Goal: Complete application form

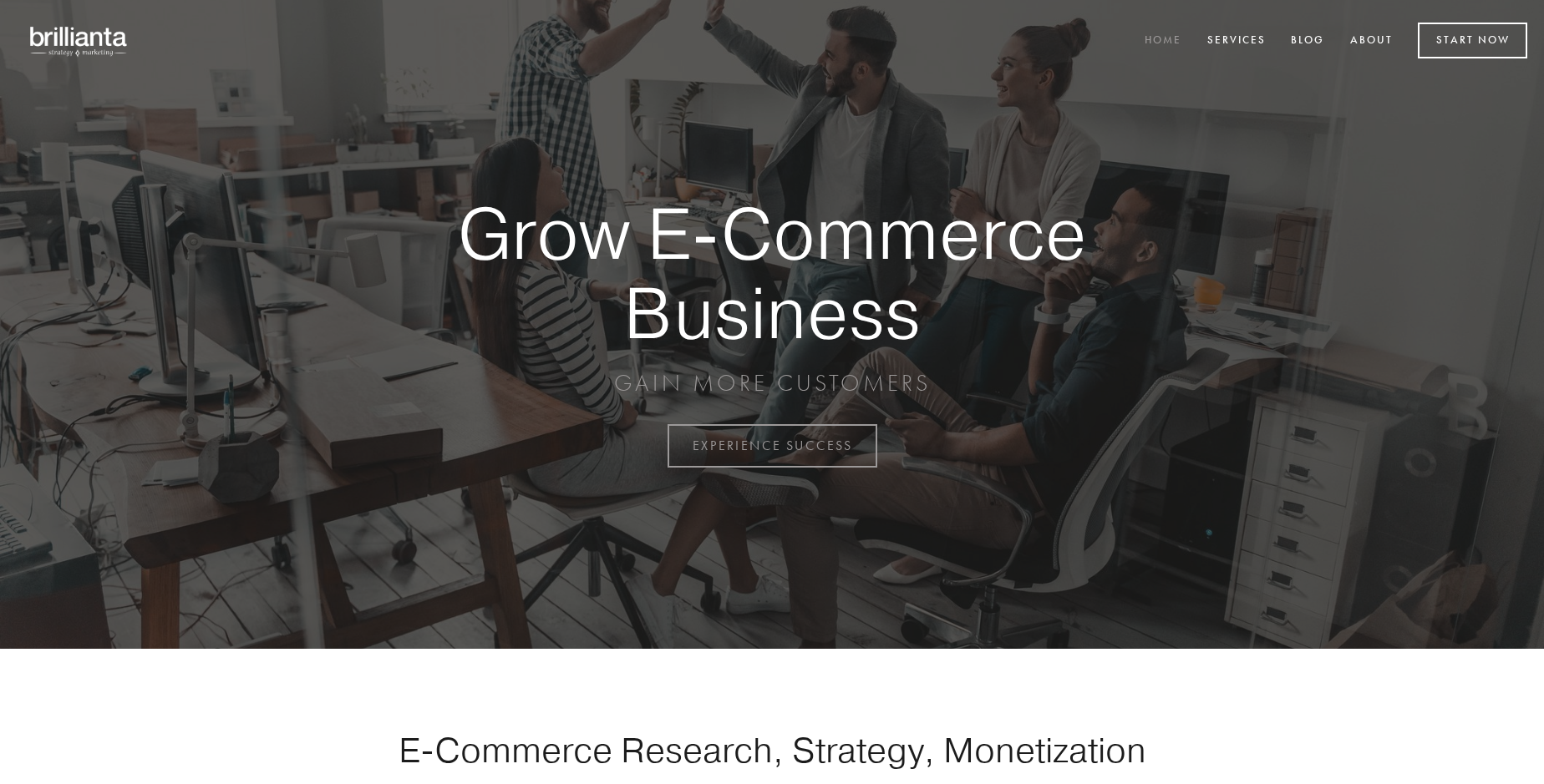
scroll to position [4377, 0]
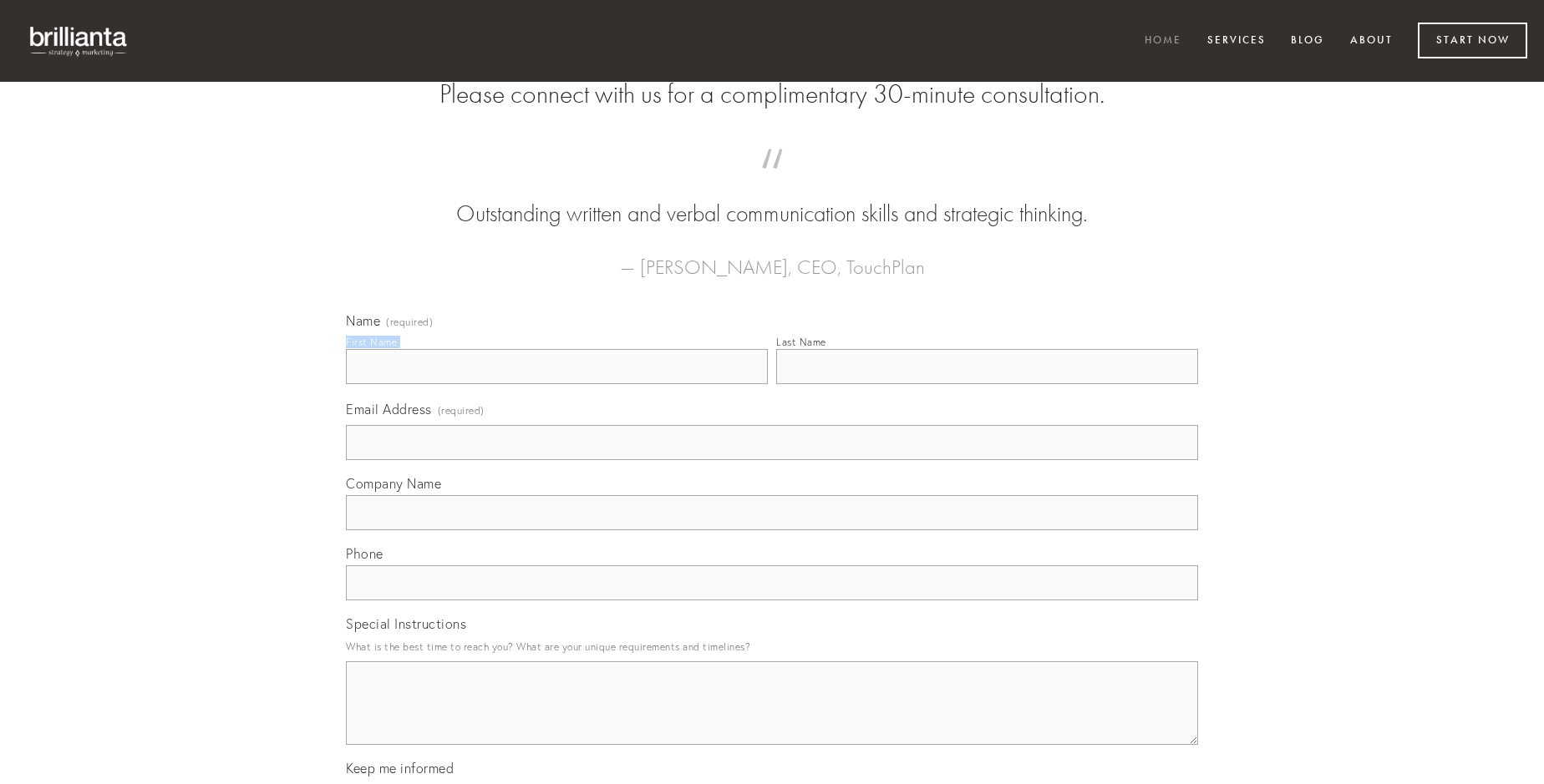
type input "[PERSON_NAME]"
click at [986, 384] on input "Last Name" at bounding box center [986, 366] width 421 height 35
type input "[PERSON_NAME]"
click at [772, 460] on input "Email Address (required)" at bounding box center [772, 442] width 852 height 35
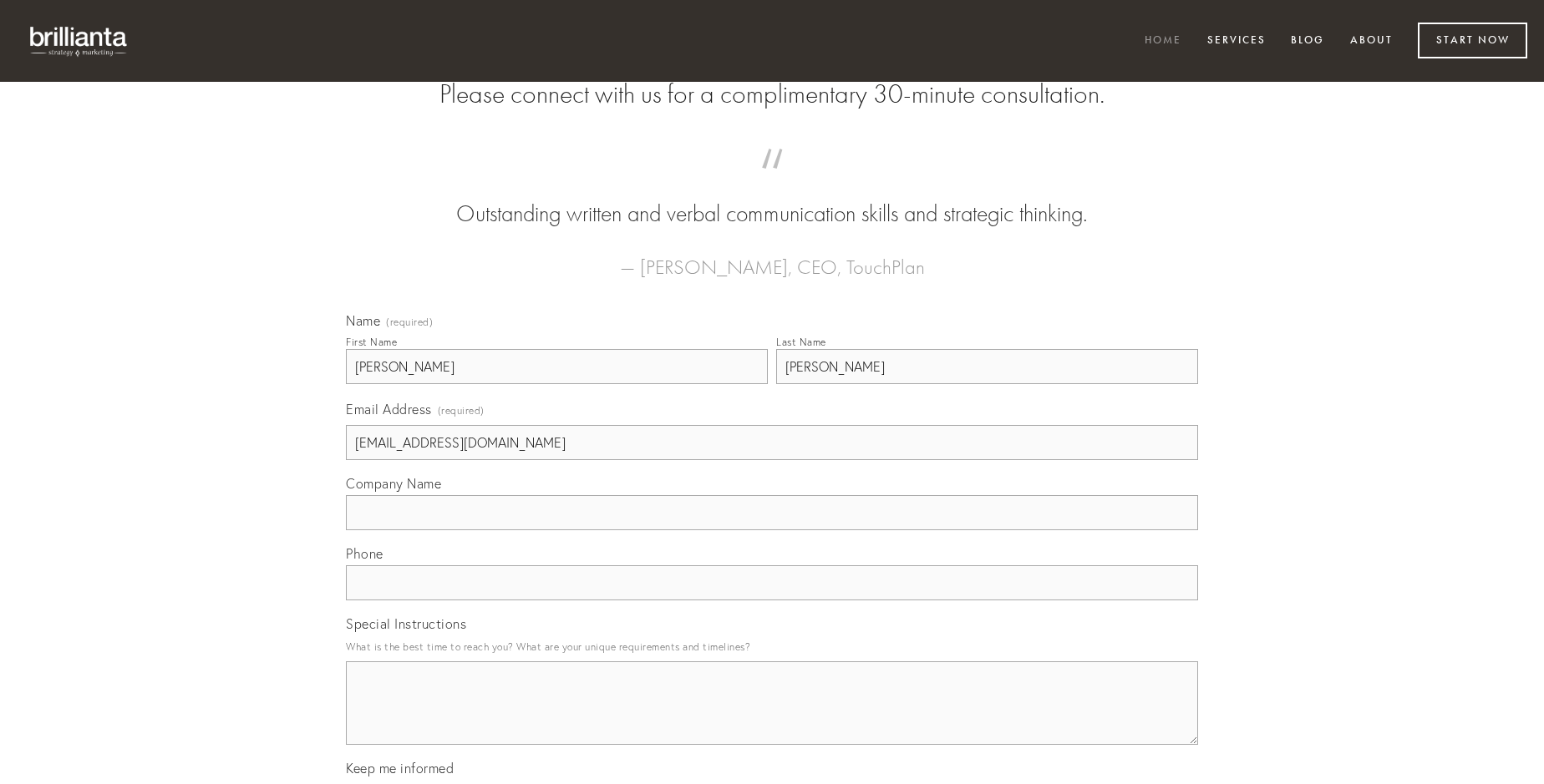
type input "[EMAIL_ADDRESS][DOMAIN_NAME]"
click at [772, 530] on input "Company Name" at bounding box center [772, 512] width 852 height 35
type input "natus"
click at [772, 601] on input "text" at bounding box center [772, 583] width 852 height 35
click at [772, 718] on textarea "Special Instructions" at bounding box center [772, 703] width 852 height 84
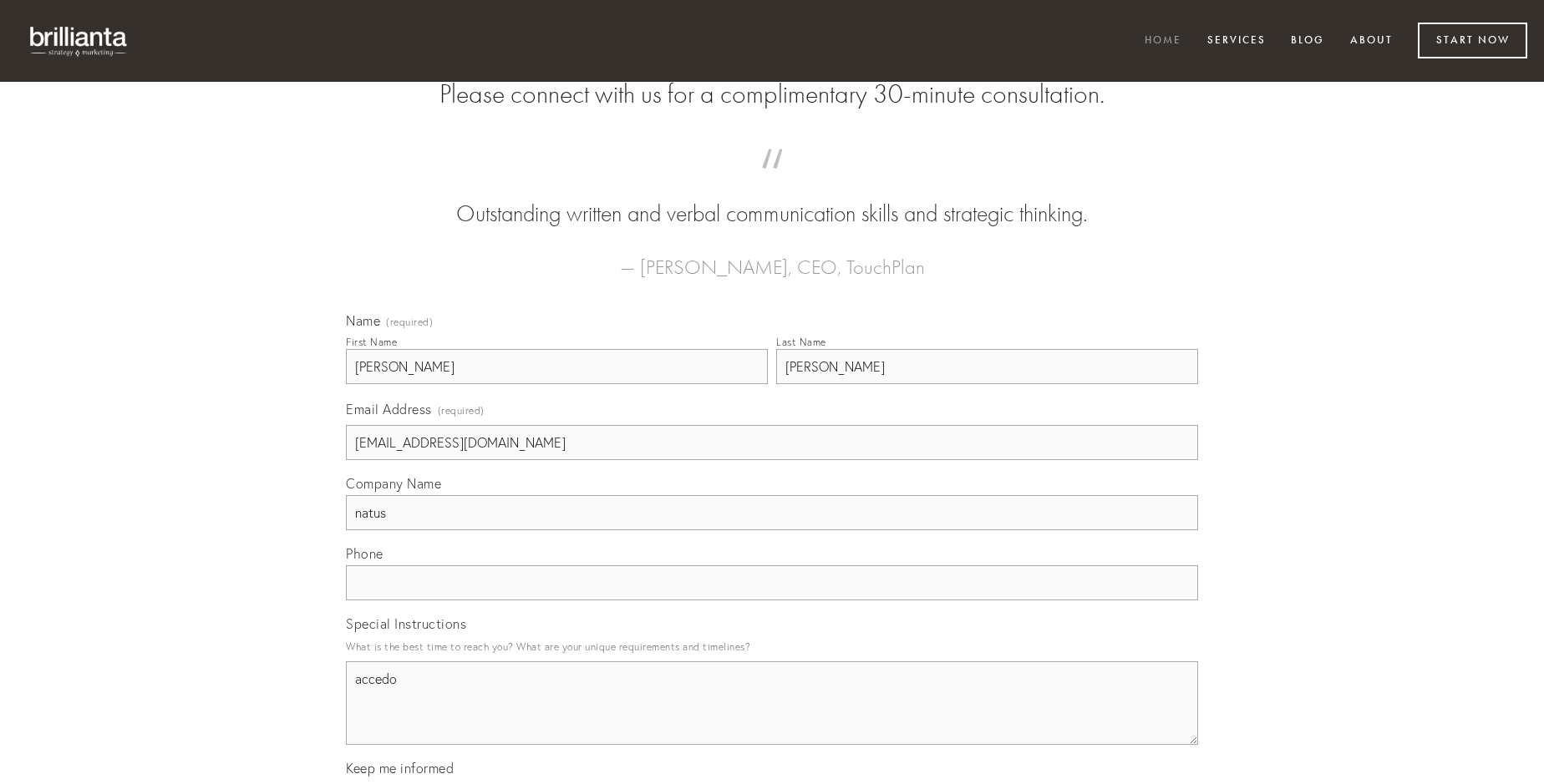
type textarea "accedo"
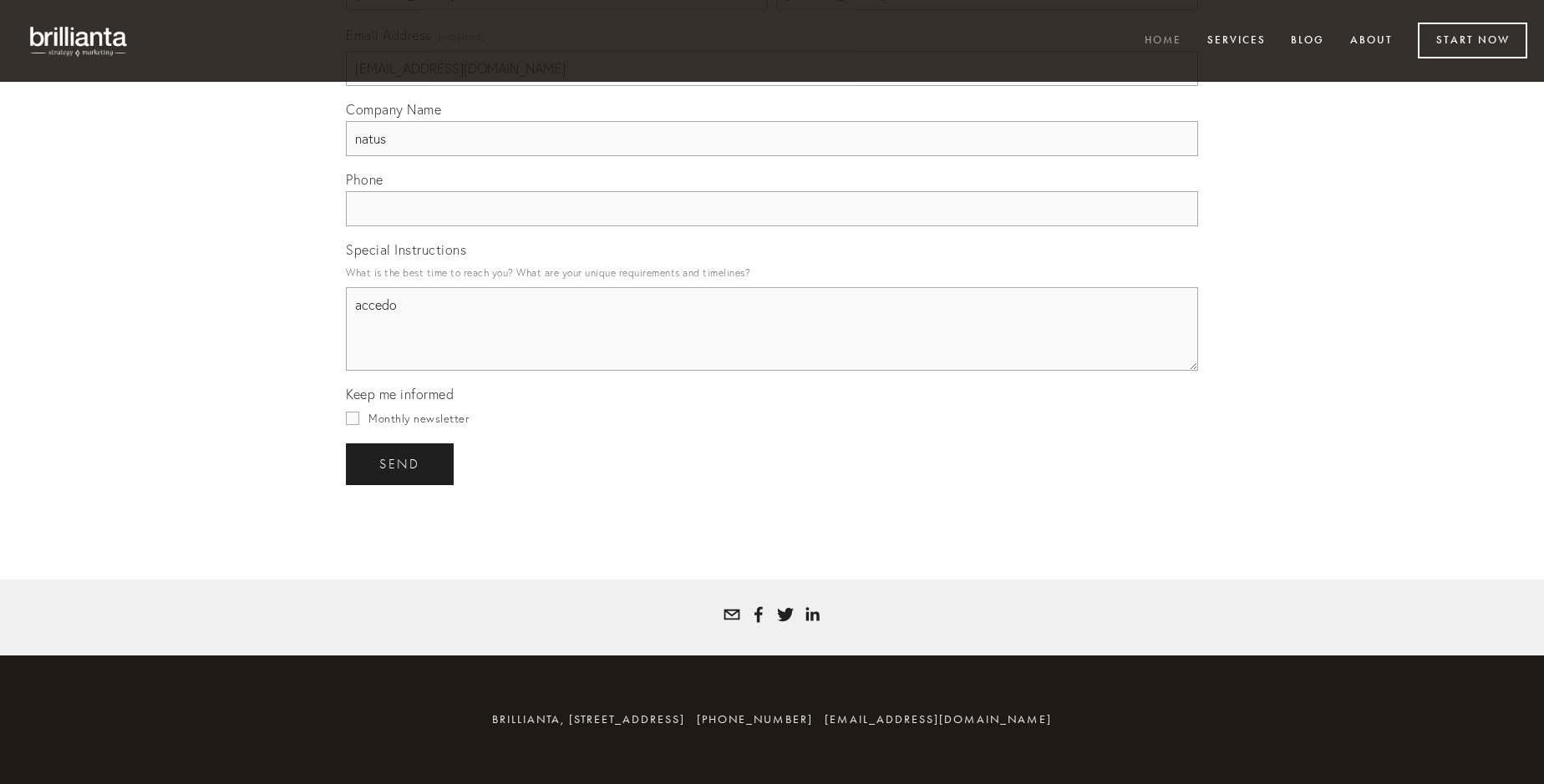
click at [401, 464] on span "send" at bounding box center [399, 464] width 41 height 15
